Goal: Task Accomplishment & Management: Use online tool/utility

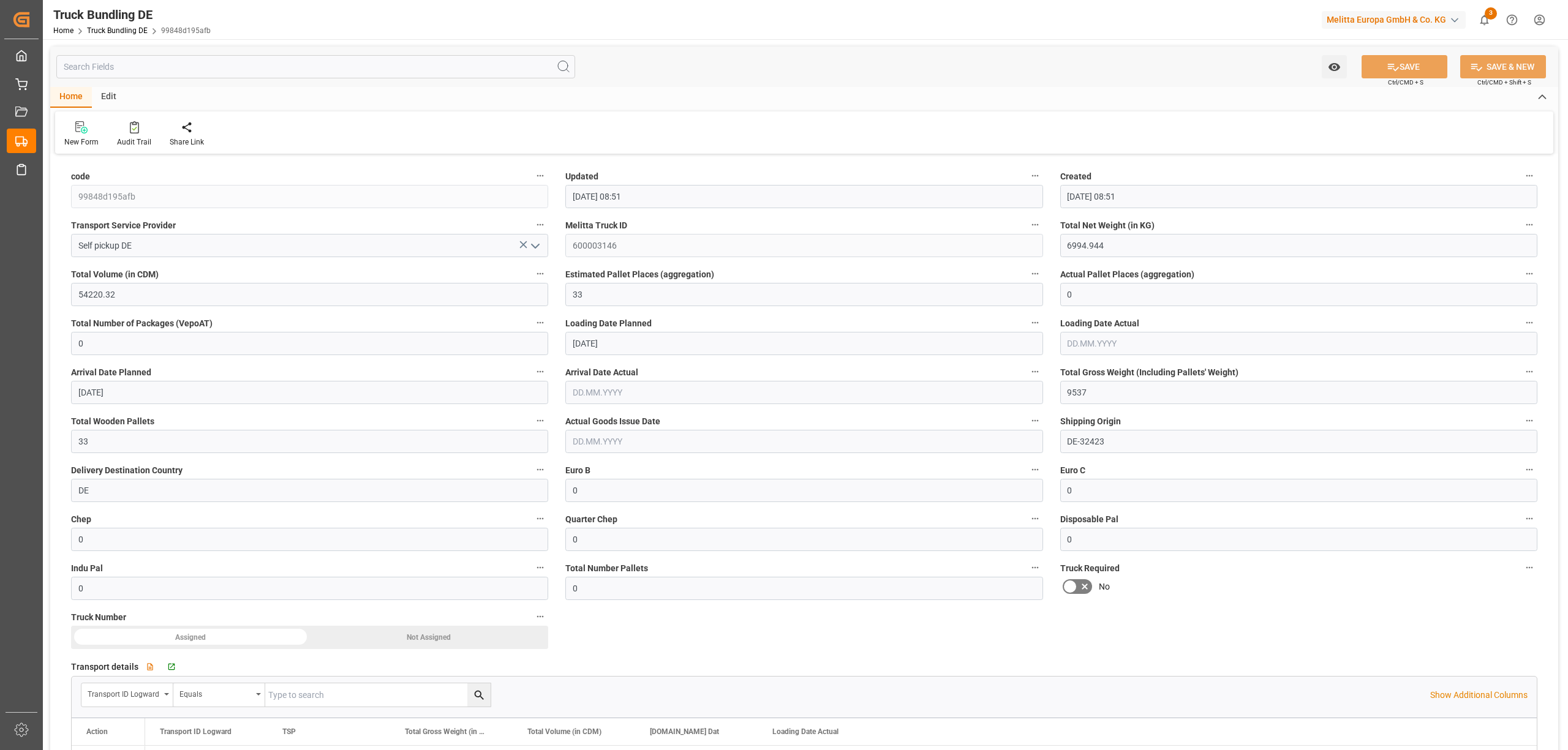
scroll to position [81, 0]
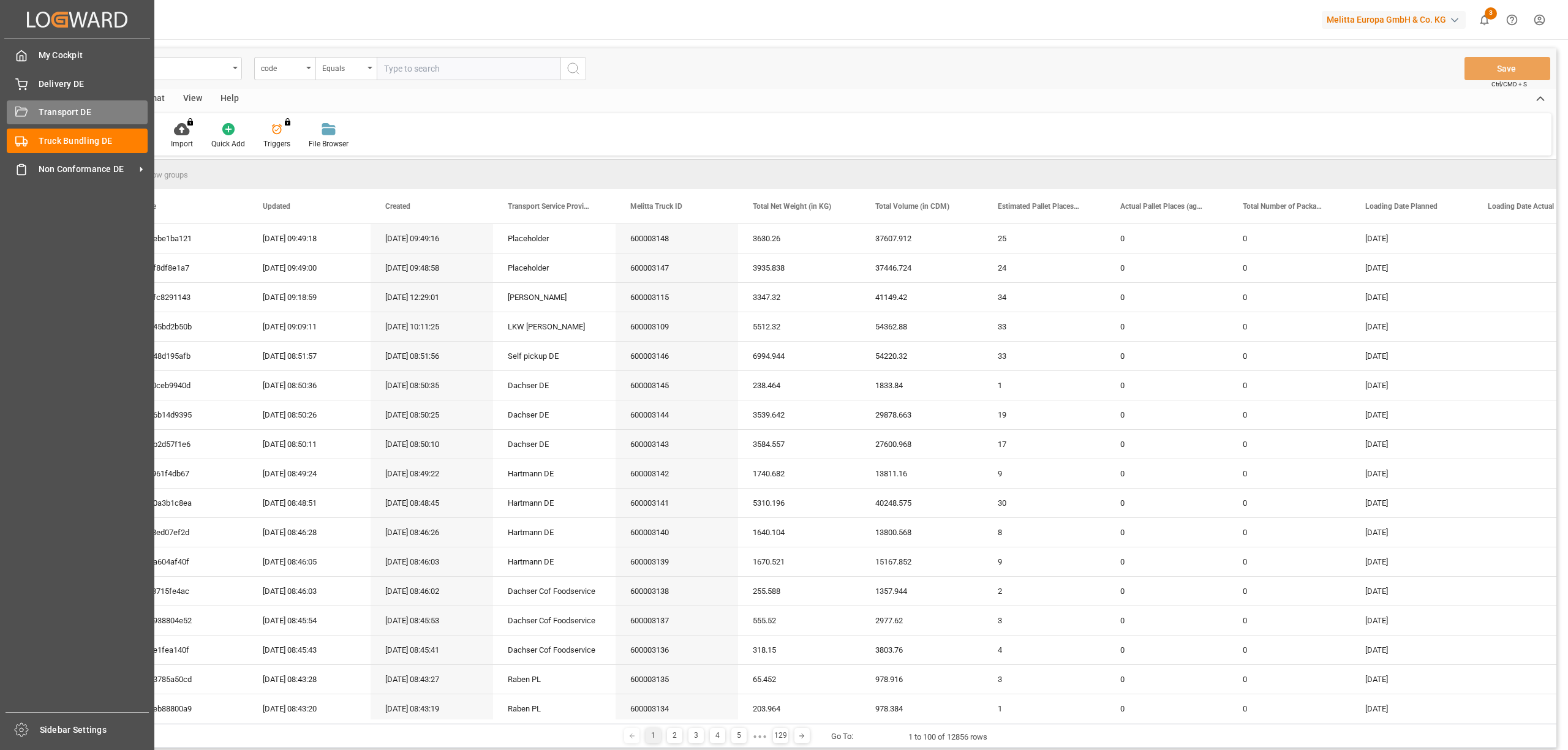
click at [39, 108] on span "Transport DE" at bounding box center [93, 112] width 110 height 13
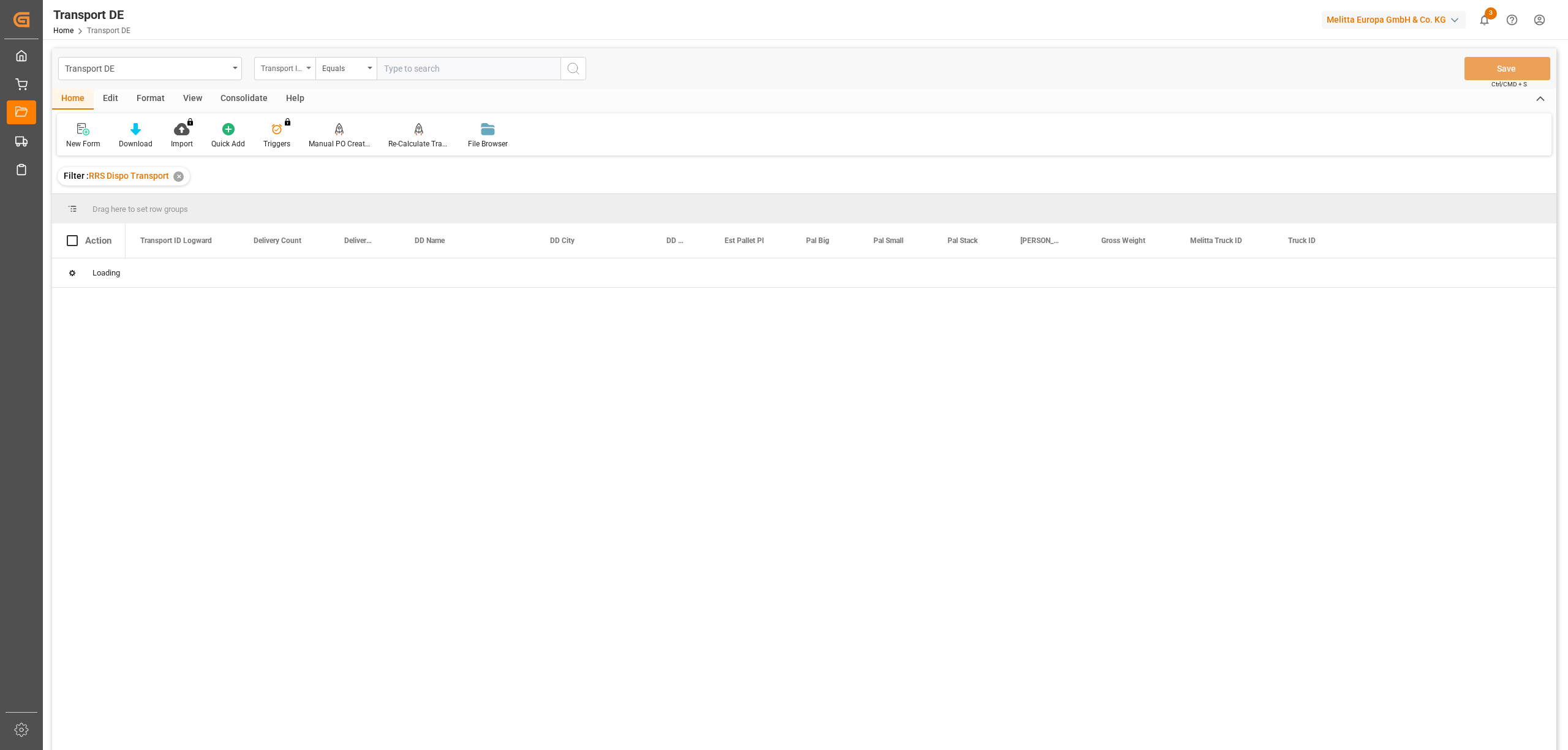
click at [274, 72] on div "Transport ID Logward" at bounding box center [281, 67] width 42 height 14
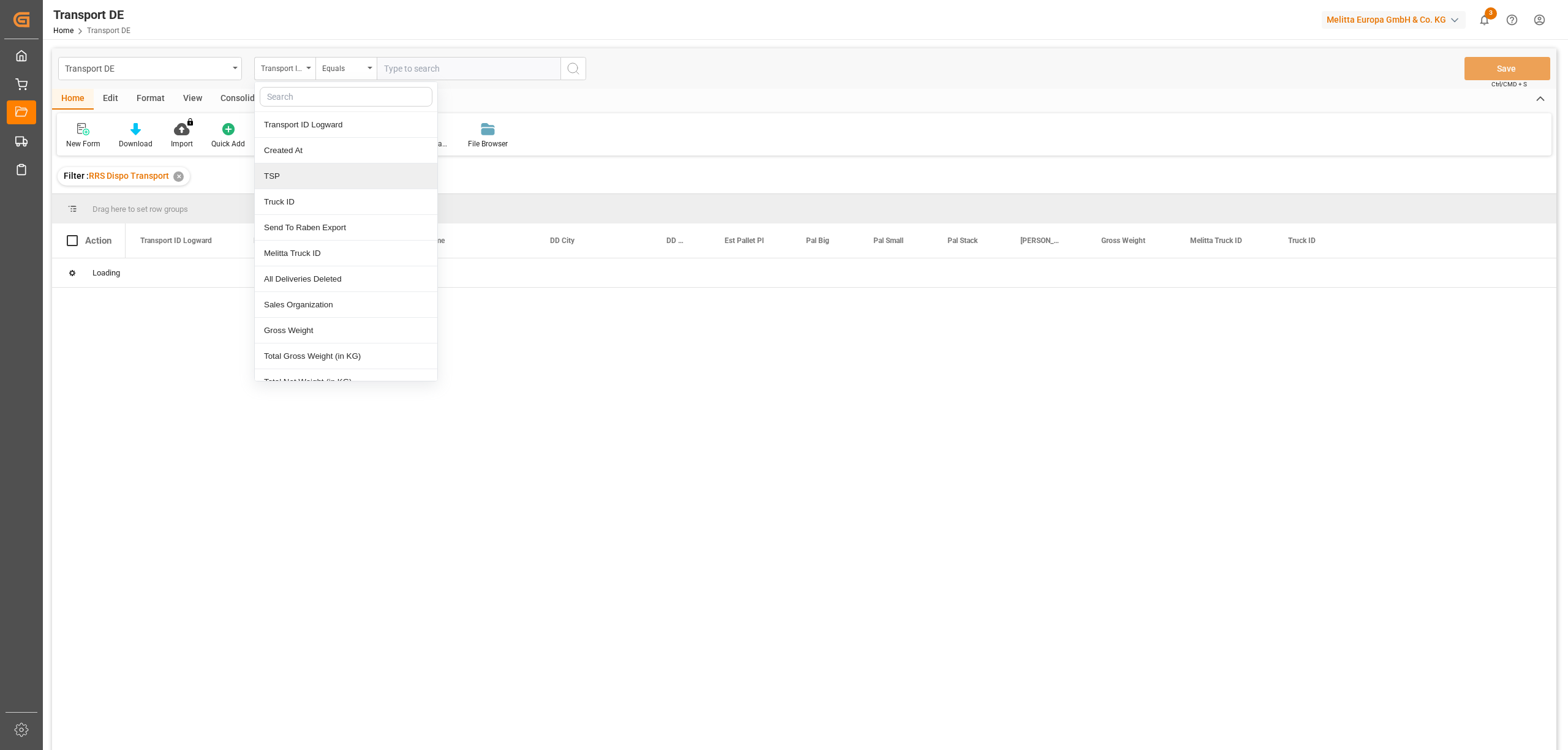
click at [288, 176] on div "TSP" at bounding box center [346, 176] width 182 height 26
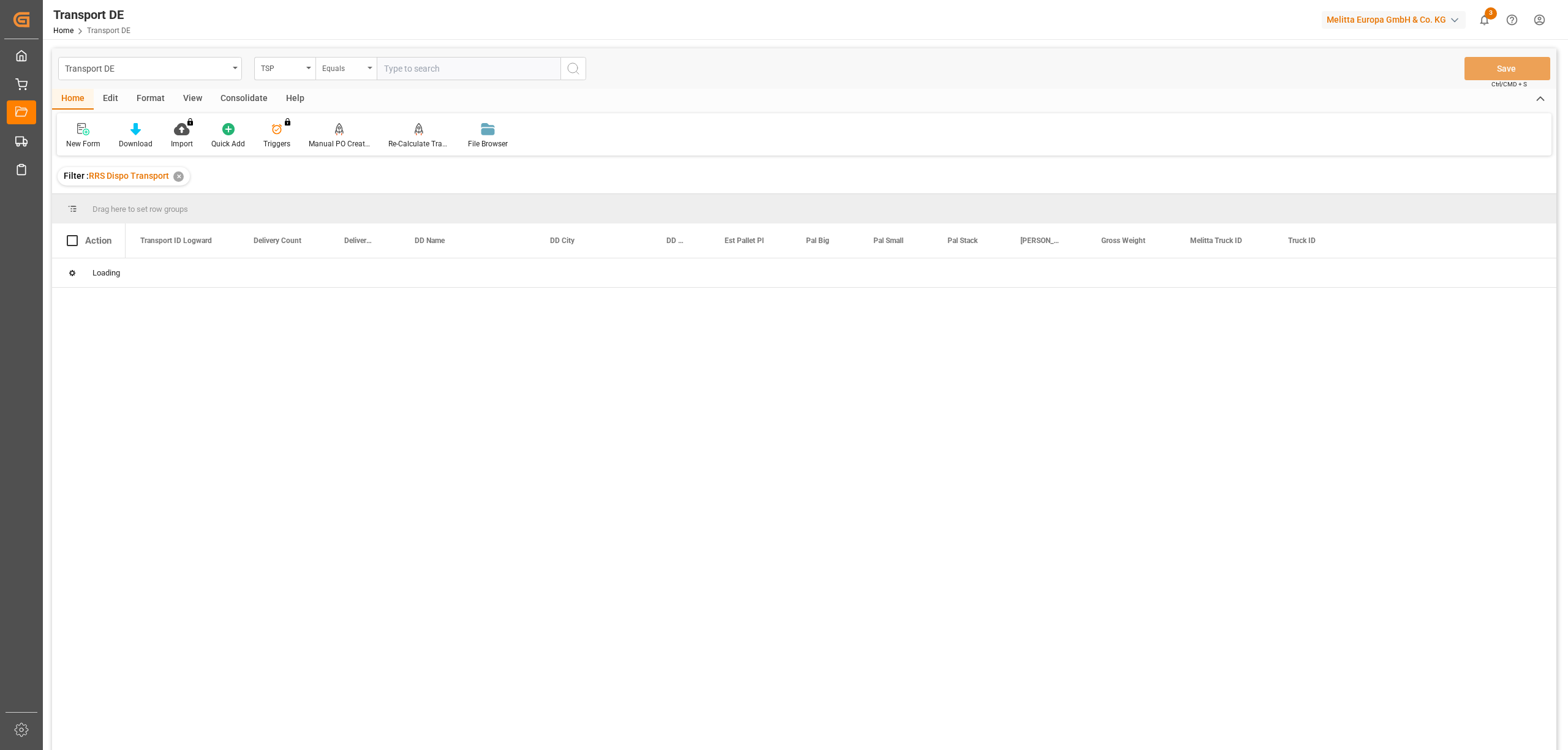
click at [339, 69] on div "Equals" at bounding box center [343, 67] width 42 height 14
click at [359, 205] on div "Starts with" at bounding box center [407, 202] width 182 height 26
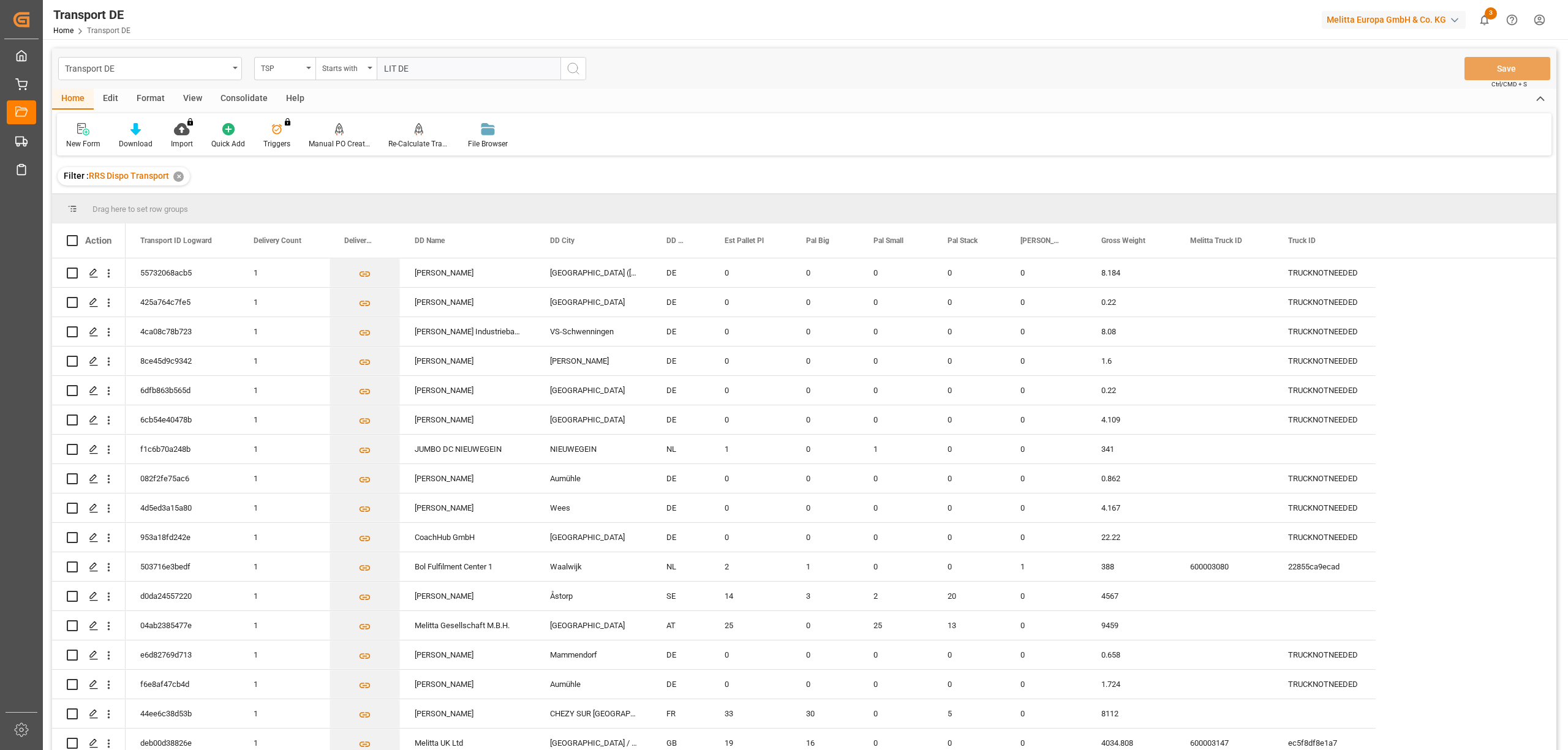
type input "LIT DE"
click at [571, 67] on icon "search button" at bounding box center [573, 68] width 15 height 15
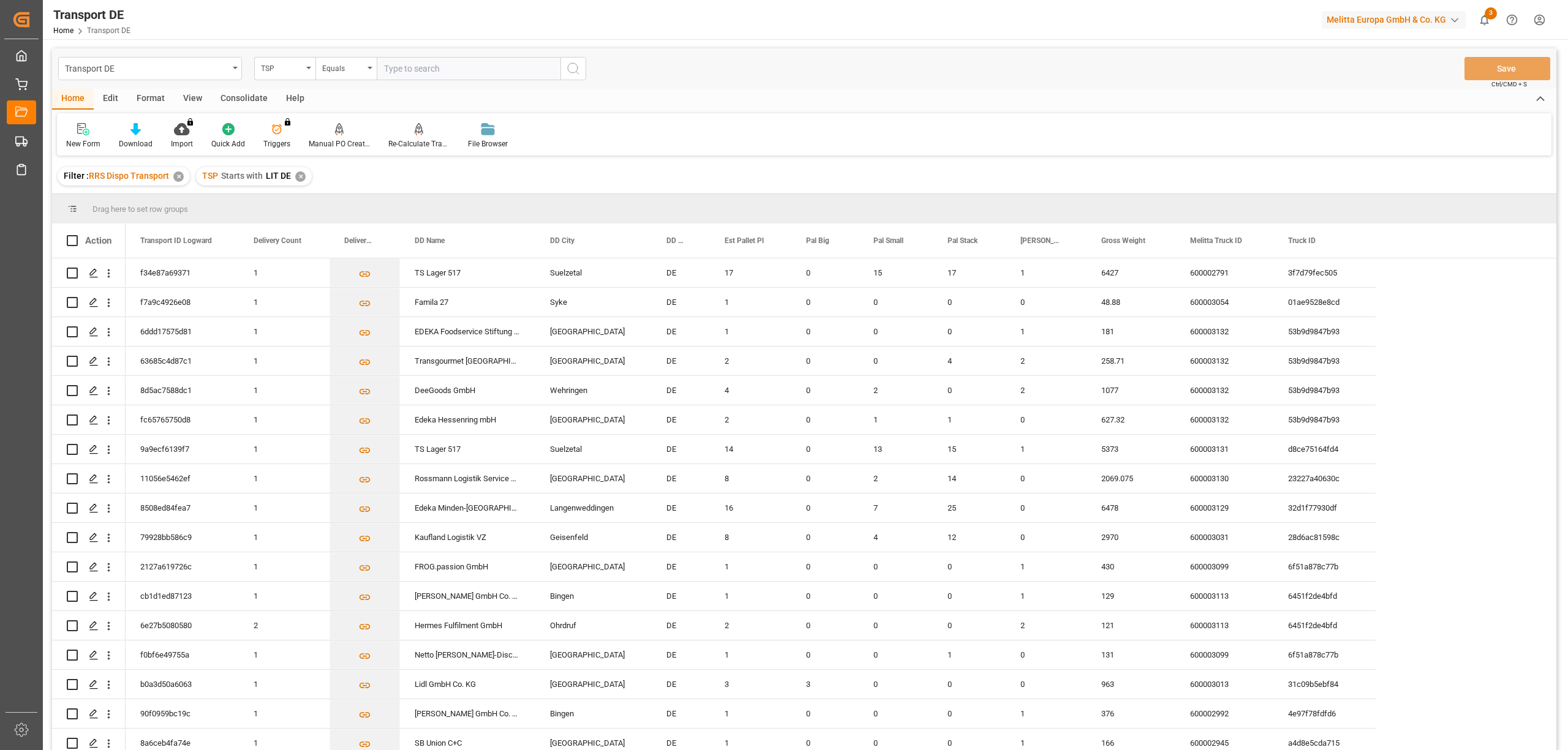
click at [236, 103] on div "Consolidate" at bounding box center [244, 99] width 65 height 21
click at [78, 139] on div "Consolidation List" at bounding box center [96, 144] width 60 height 11
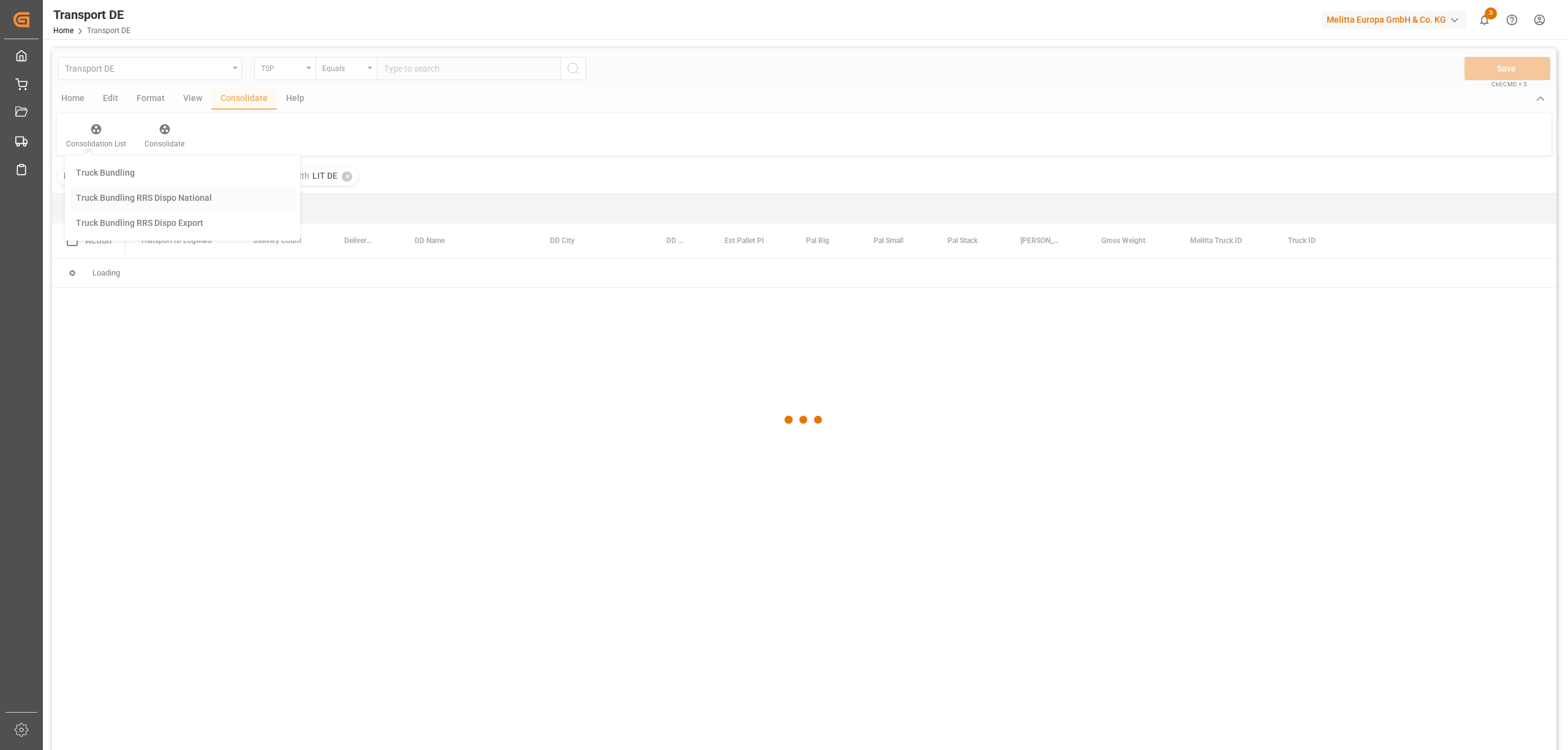
click at [97, 194] on div "Transport DE TSP Equals Save Ctrl/CMD + S Home Edit Format View Consolidate Hel…" at bounding box center [804, 415] width 1504 height 734
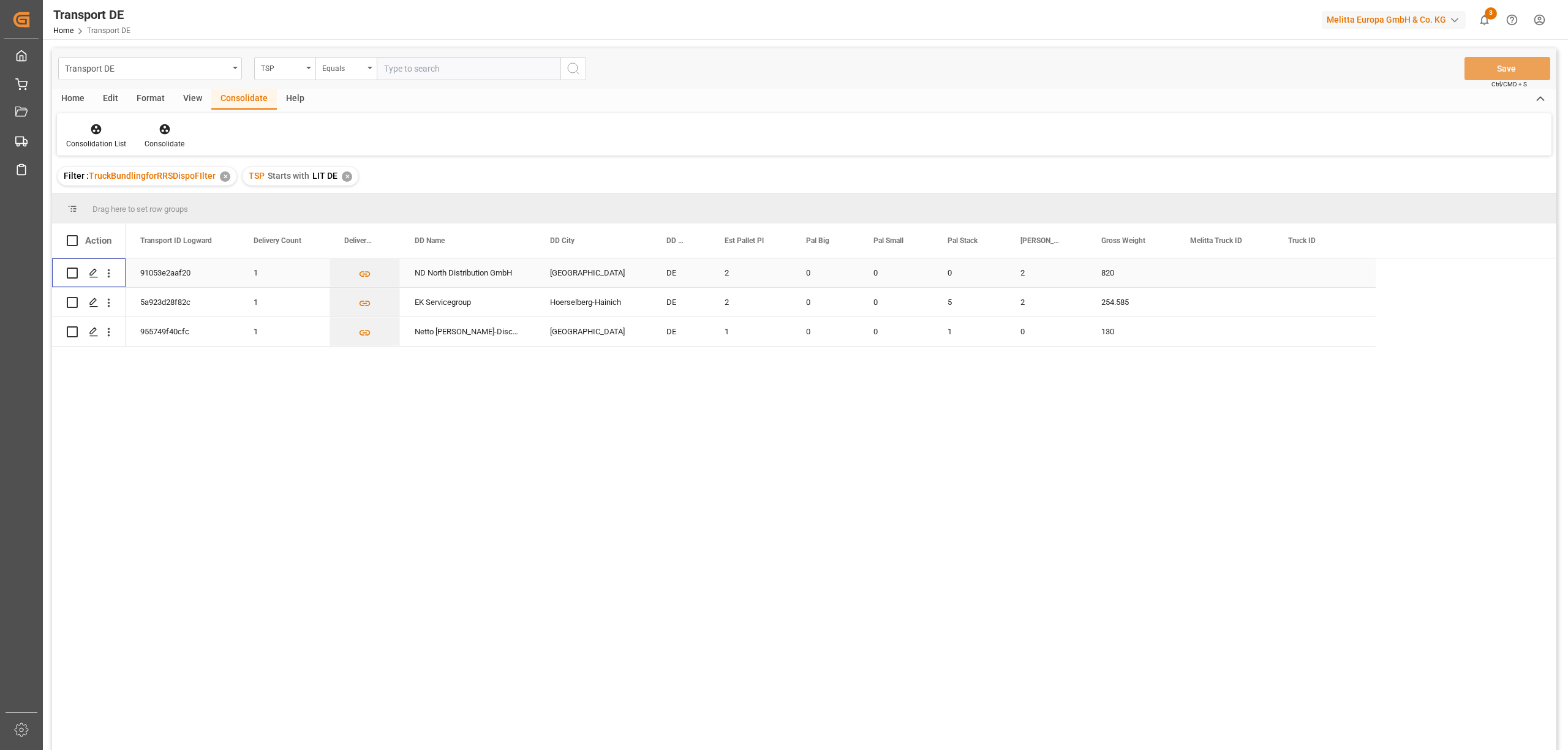
drag, startPoint x: 73, startPoint y: 273, endPoint x: 70, endPoint y: 293, distance: 20.2
click at [72, 273] on input "Press Space to toggle row selection (unchecked)" at bounding box center [72, 273] width 11 height 11
checkbox input "true"
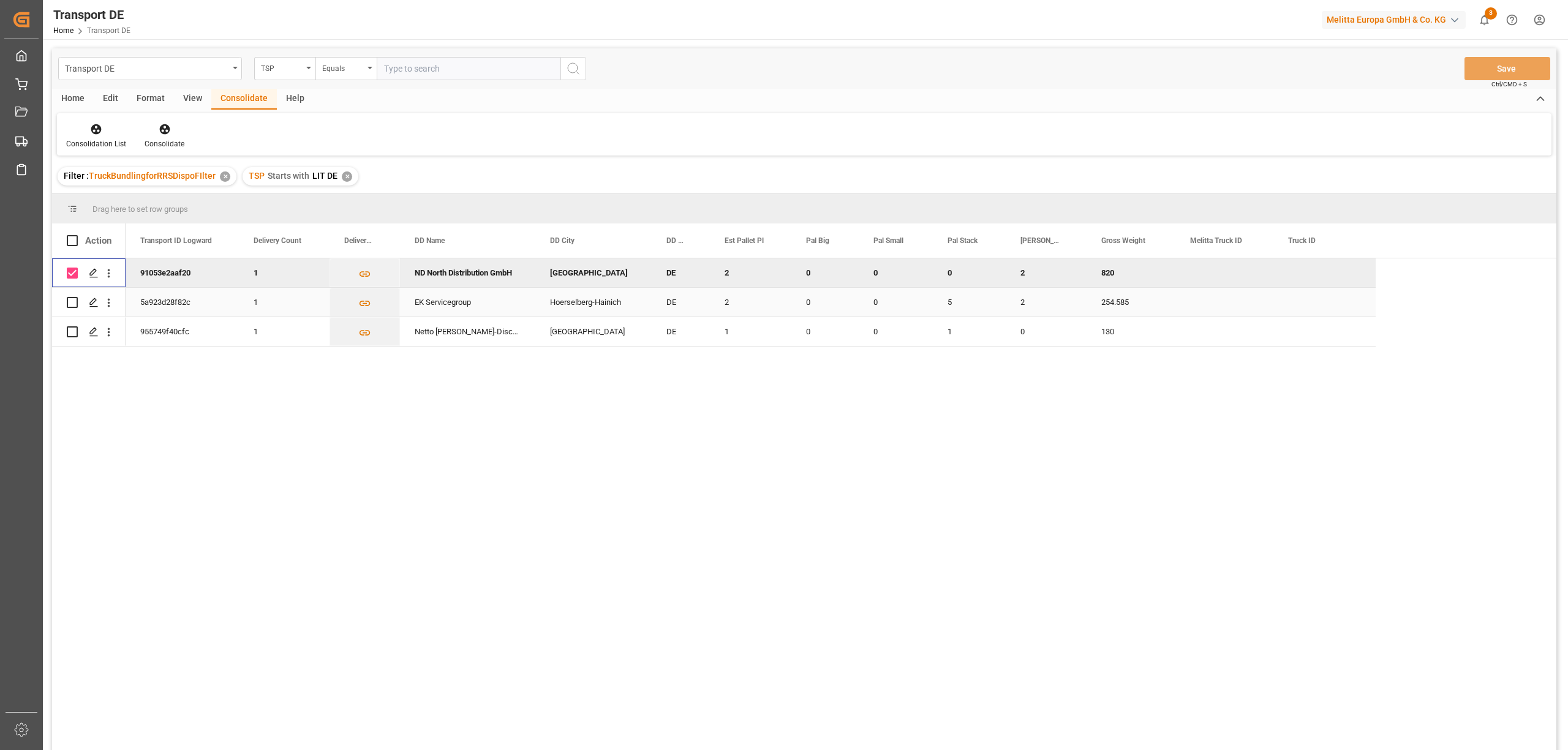
click at [70, 303] on input "Press Space to toggle row selection (unchecked)" at bounding box center [72, 302] width 11 height 11
checkbox input "true"
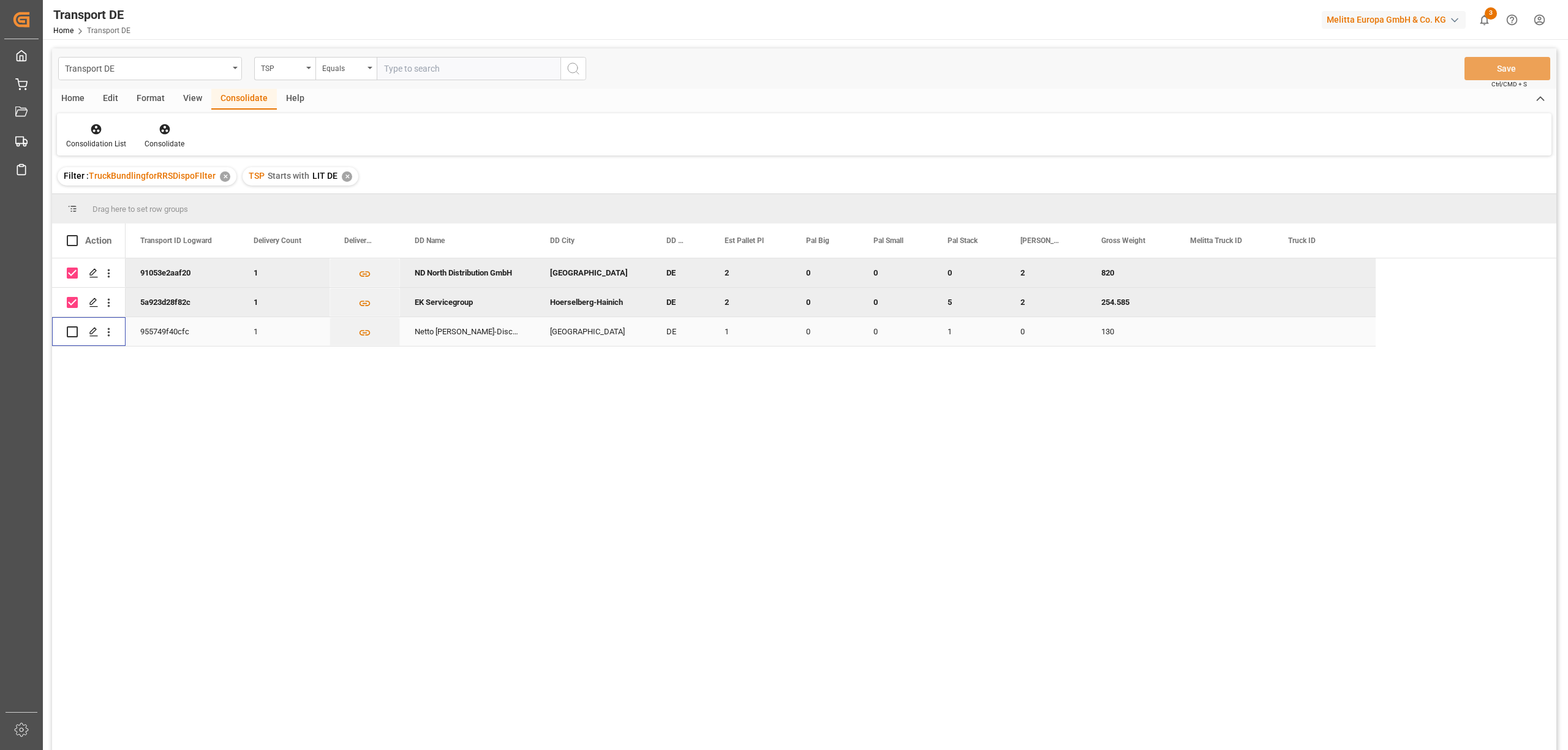
click at [73, 328] on input "Press Space to toggle row selection (unchecked)" at bounding box center [72, 332] width 11 height 11
checkbox input "true"
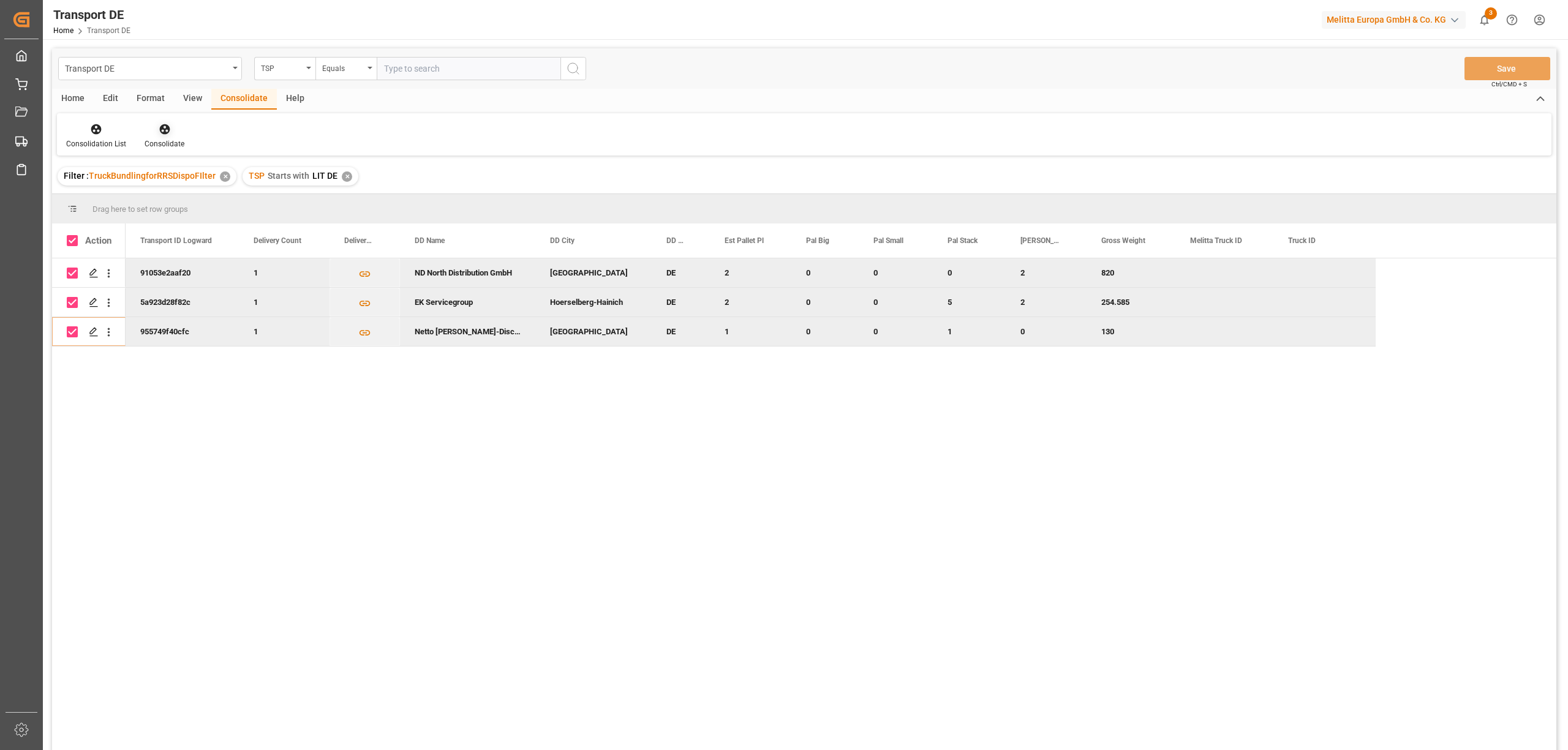
click at [165, 135] on icon at bounding box center [164, 129] width 12 height 12
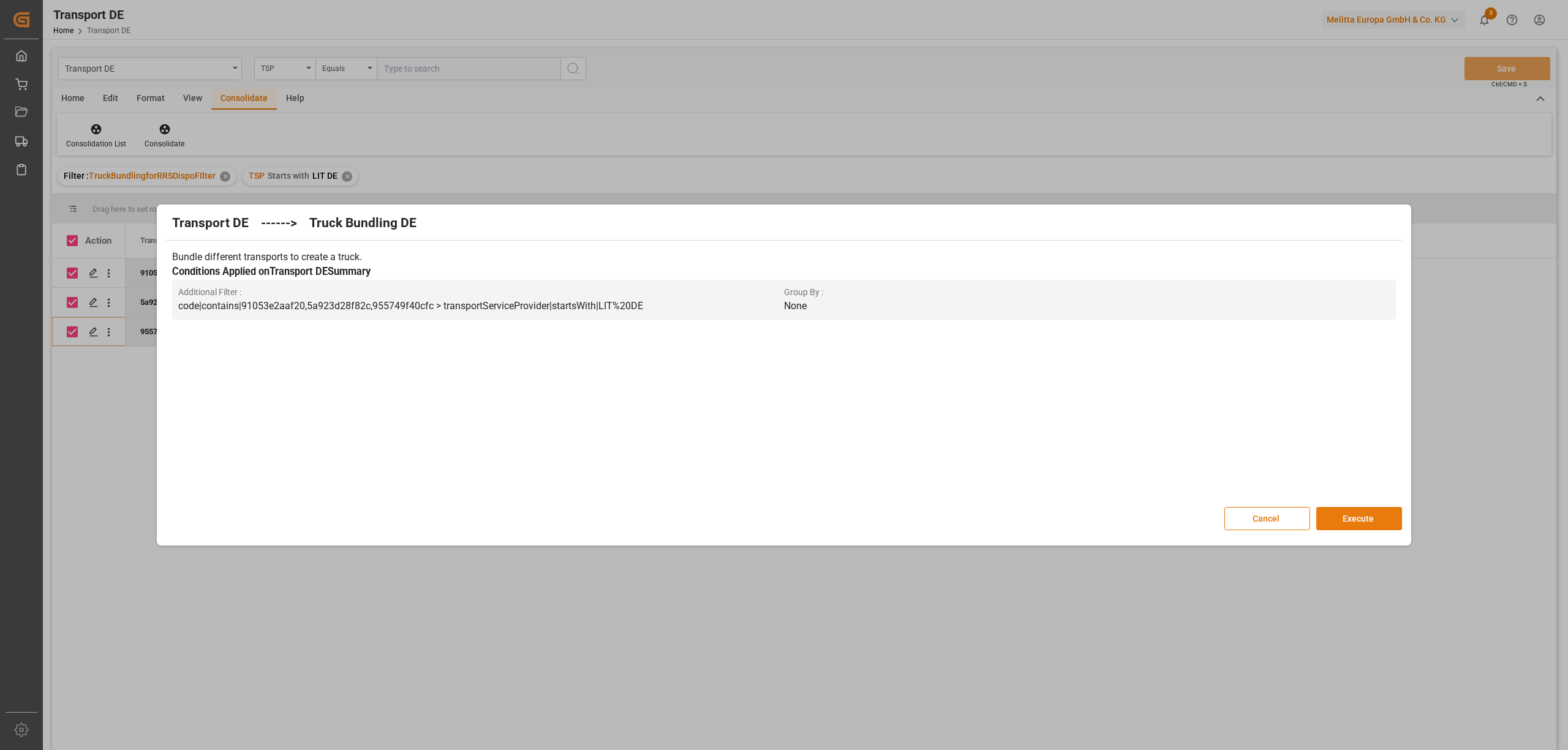
click at [1362, 520] on button "Execute" at bounding box center [1359, 518] width 86 height 23
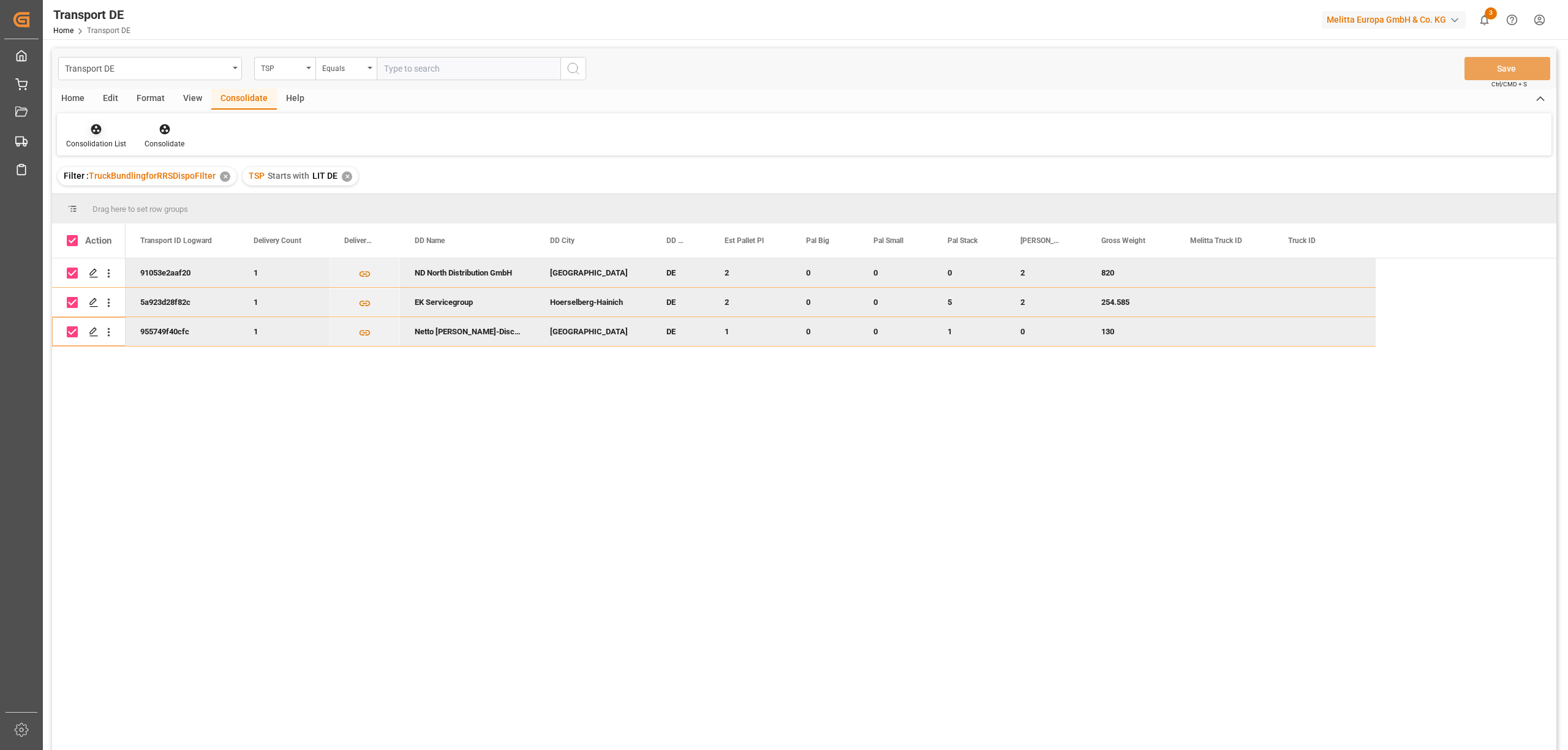
click at [92, 128] on icon at bounding box center [96, 130] width 10 height 10
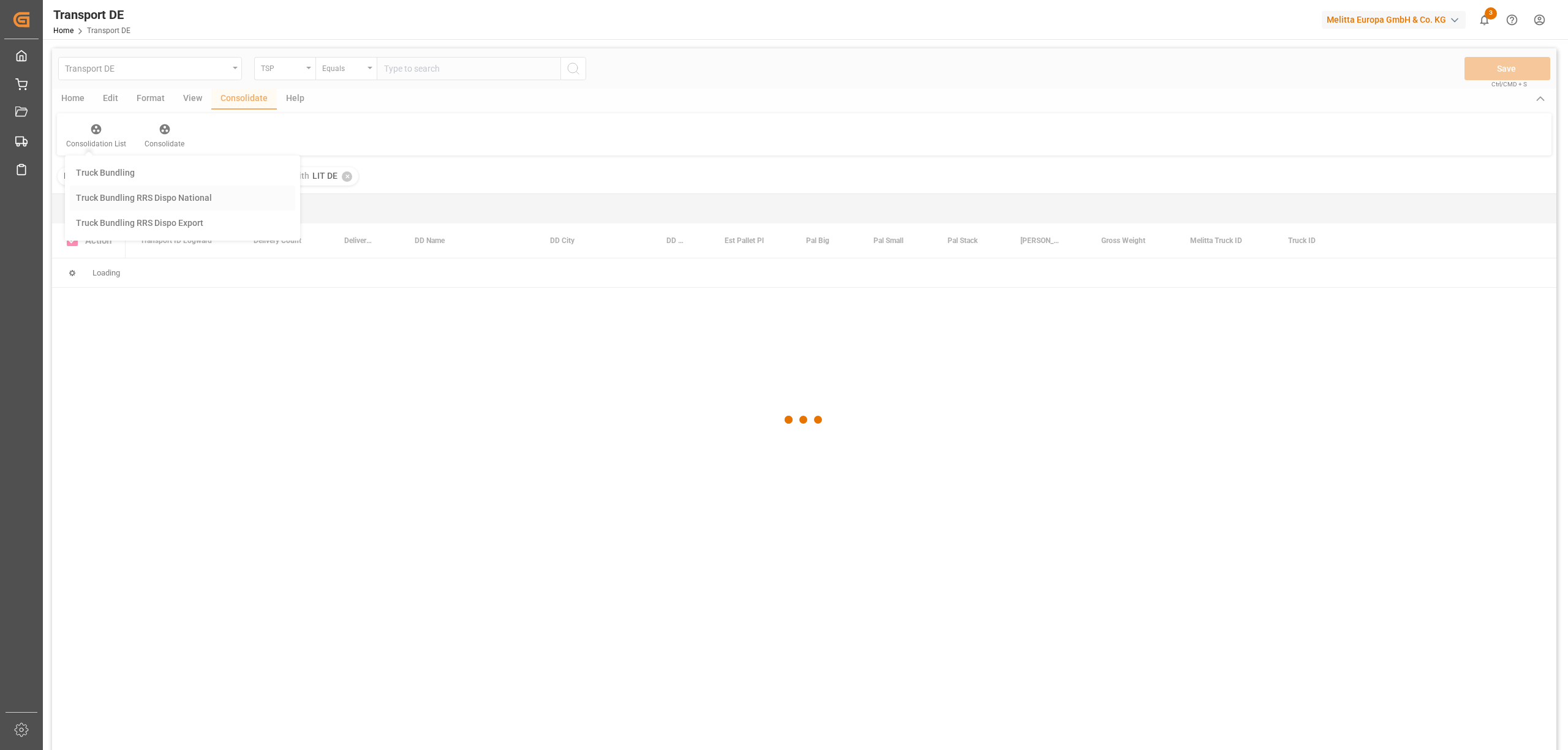
click at [116, 194] on div "Transport DE TSP Equals Save Ctrl/CMD + S Home Edit Format View Consolidate Hel…" at bounding box center [804, 415] width 1504 height 734
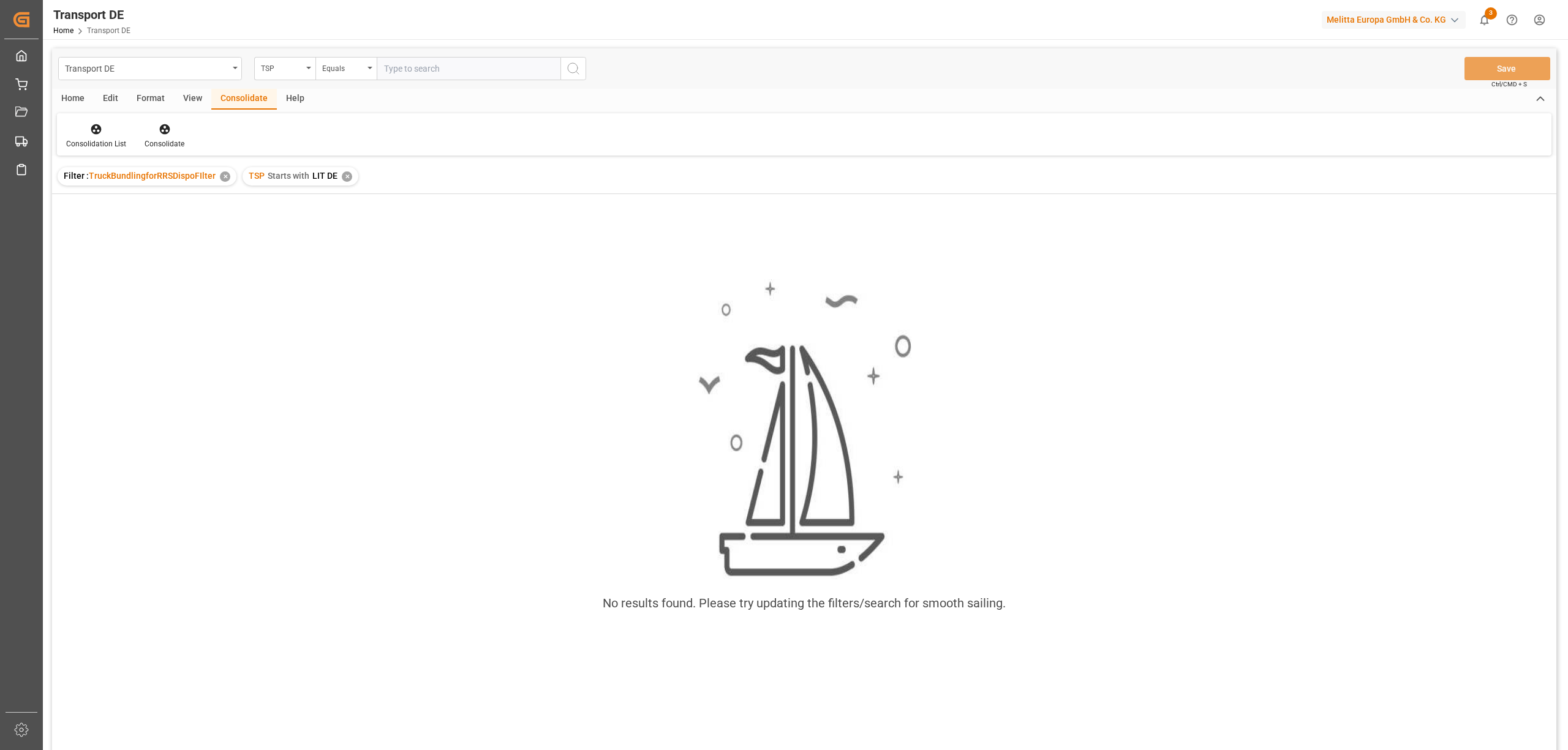
click at [343, 171] on div "✕" at bounding box center [347, 176] width 10 height 10
